Goal: Task Accomplishment & Management: Use online tool/utility

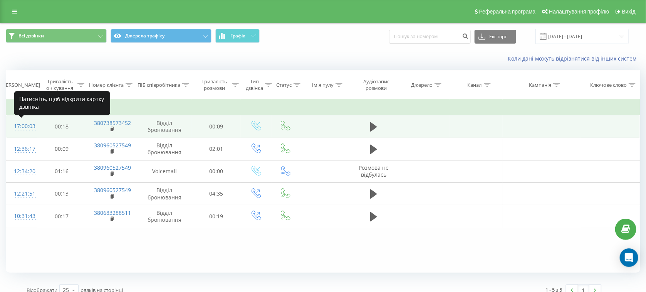
click at [22, 121] on div "17:00:03" at bounding box center [22, 126] width 16 height 15
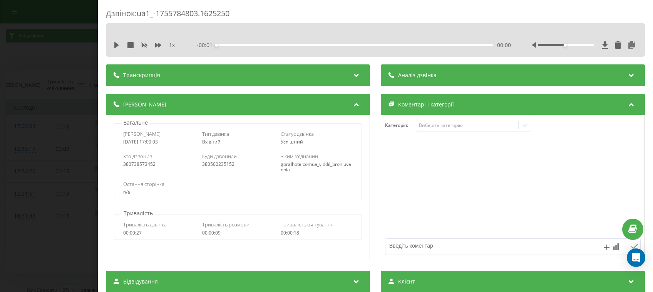
click at [438, 243] on textarea at bounding box center [488, 245] width 204 height 14
type textarea "СПАМ"
click at [631, 247] on icon at bounding box center [634, 245] width 7 height 5
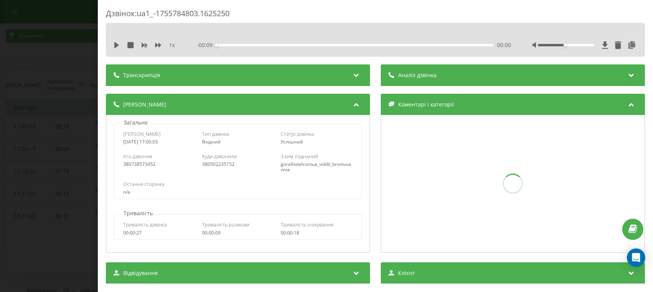
click at [0, 100] on div "Дзвінок : ua1_-1755784803.1625250 1 x - 00:09 00:00 00:00 Транскрипція Для AI-а…" at bounding box center [326, 146] width 653 height 292
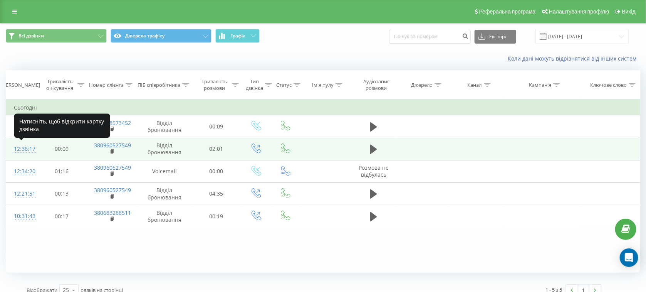
click at [25, 150] on div "12:36:17" at bounding box center [22, 148] width 16 height 15
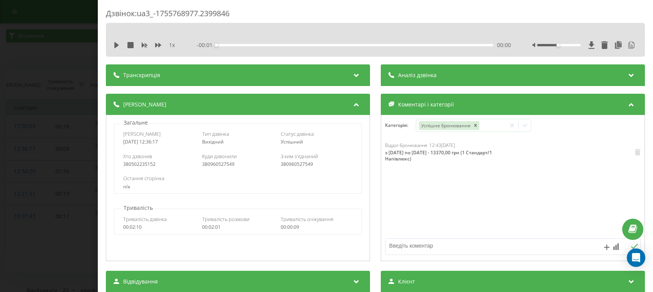
click at [406, 79] on div "Аналіз дзвінка" at bounding box center [513, 75] width 264 height 22
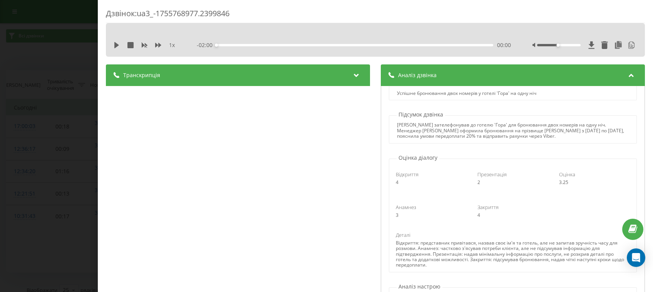
scroll to position [147, 0]
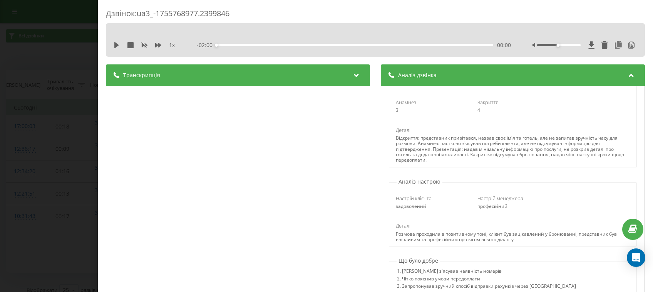
click at [71, 111] on div "Дзвінок : ua3_-1755768977.2399846 1 x - 02:00 00:00 00:00 Транскрипція 00:00 Та…" at bounding box center [326, 146] width 653 height 292
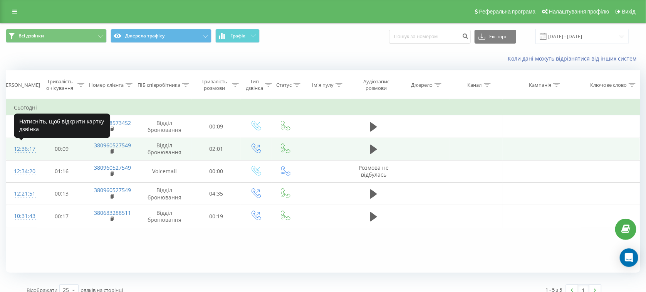
click at [23, 150] on div "12:36:17" at bounding box center [22, 148] width 16 height 15
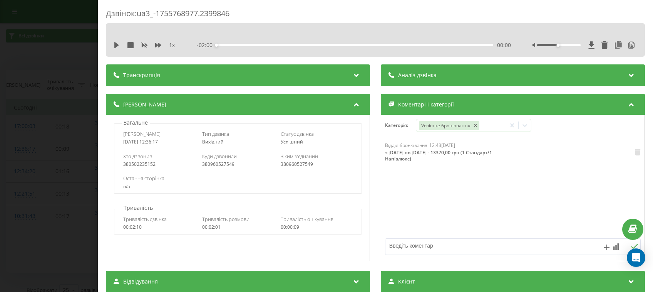
click at [45, 65] on div "Дзвінок : ua3_-1755768977.2399846 1 x - 02:00 00:00 00:00 Транскрипція 00:00 Та…" at bounding box center [326, 146] width 653 height 292
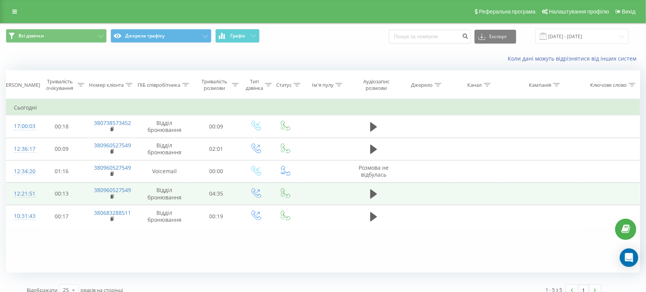
click at [24, 193] on div "12:21:51" at bounding box center [22, 193] width 16 height 15
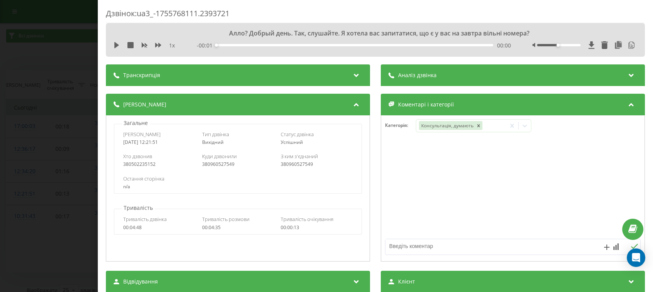
click at [424, 75] on span "Аналіз дзвінка" at bounding box center [417, 75] width 39 height 8
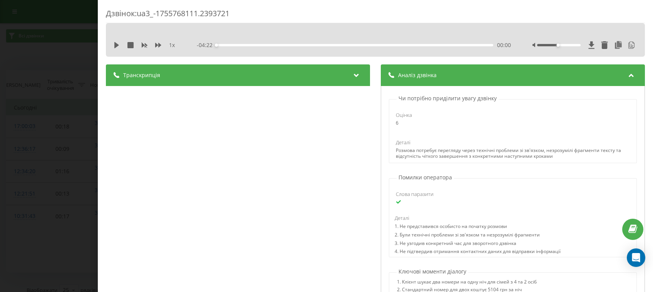
scroll to position [452, 0]
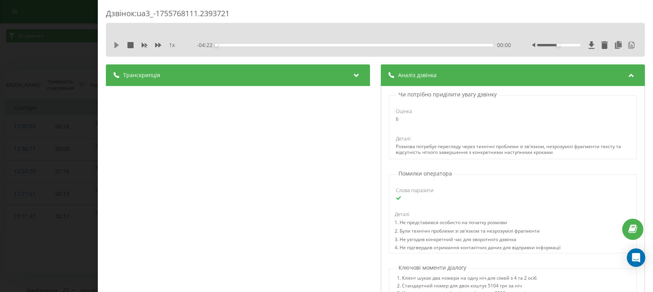
click at [116, 45] on icon at bounding box center [116, 45] width 5 height 6
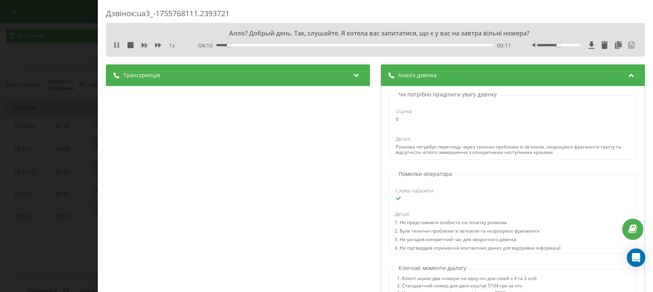
click at [116, 48] on button at bounding box center [117, 45] width 6 height 6
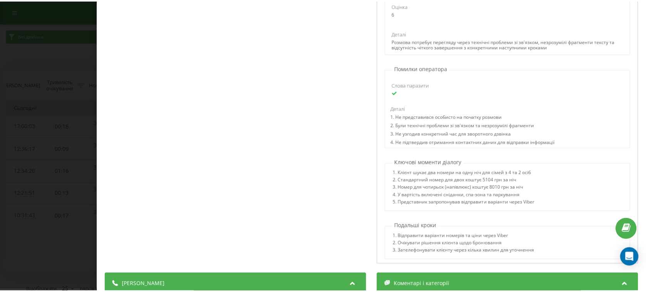
scroll to position [464, 0]
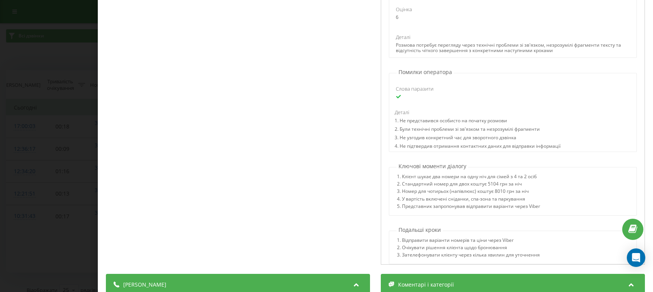
click at [26, 82] on div "Дзвінок : ua3_-1755768111.2393721 Алло? Добрый день. Так, слушайте. Я хотела ва…" at bounding box center [326, 146] width 653 height 292
